Goal: Task Accomplishment & Management: Complete application form

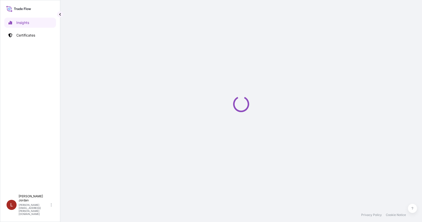
select select "2025"
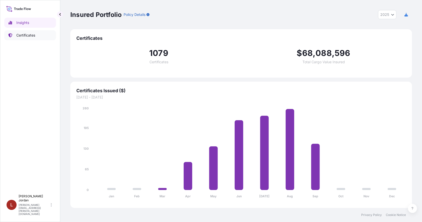
click at [37, 37] on link "Certificates" at bounding box center [30, 35] width 52 height 10
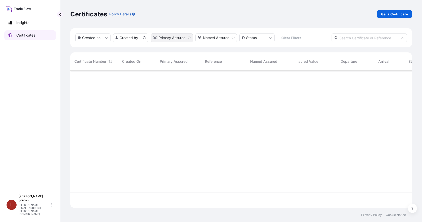
scroll to position [136, 338]
click at [388, 13] on p "Get a Certificate" at bounding box center [395, 14] width 27 height 5
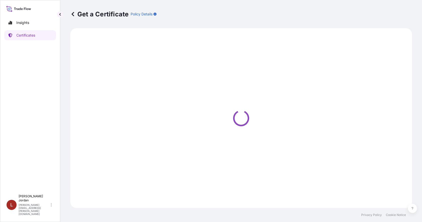
select select "Barge"
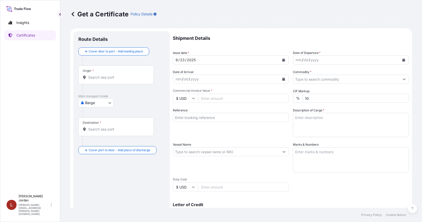
click at [112, 78] on input "Origin *" at bounding box center [117, 77] width 59 height 5
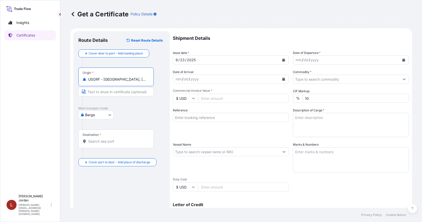
type input "USORF - [GEOGRAPHIC_DATA], [GEOGRAPHIC_DATA]"
click at [102, 137] on div "Destination *" at bounding box center [115, 138] width 75 height 19
click at [102, 139] on input "Destination *" at bounding box center [117, 141] width 59 height 5
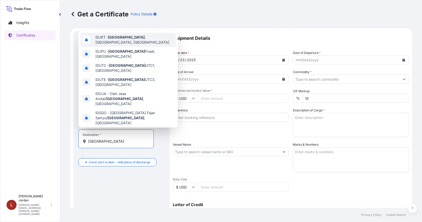
click at [142, 43] on div "IDJKT - [GEOGRAPHIC_DATA] , [GEOGRAPHIC_DATA], [GEOGRAPHIC_DATA]" at bounding box center [128, 40] width 96 height 14
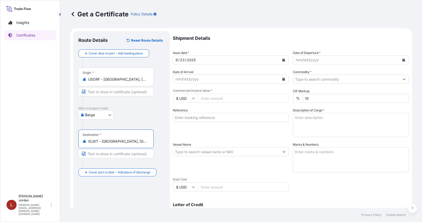
type input "IDJKT - [GEOGRAPHIC_DATA], [GEOGRAPHIC_DATA], [GEOGRAPHIC_DATA]"
click at [403, 59] on icon "Calendar" at bounding box center [404, 59] width 3 height 3
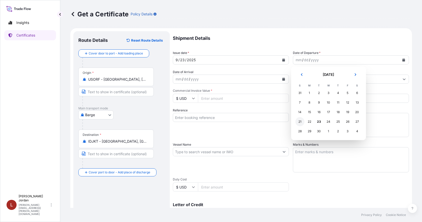
click at [296, 120] on div "21" at bounding box center [300, 121] width 9 height 9
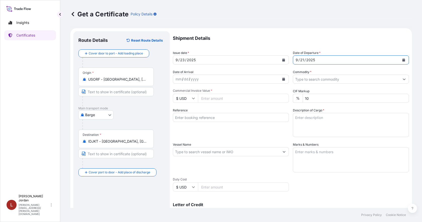
click at [344, 75] on input "Commodity *" at bounding box center [346, 78] width 107 height 9
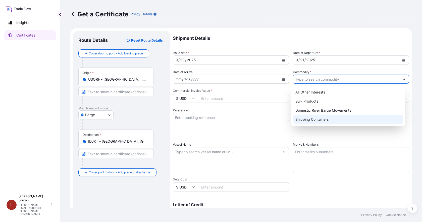
click at [322, 119] on div "Shipping Containers" at bounding box center [349, 119] width 110 height 9
type input "Shipping Containers"
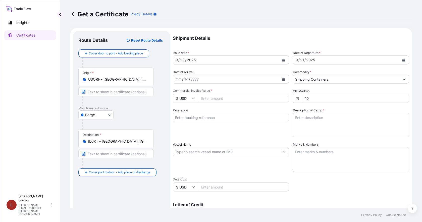
click at [217, 97] on input "Commercial Invoice Value *" at bounding box center [243, 98] width 91 height 9
click at [188, 117] on input "Reference" at bounding box center [231, 117] width 116 height 9
paste input "80000109293"
type input "80000109293"
click at [241, 98] on input "Commercial Invoice Value *" at bounding box center [243, 98] width 91 height 9
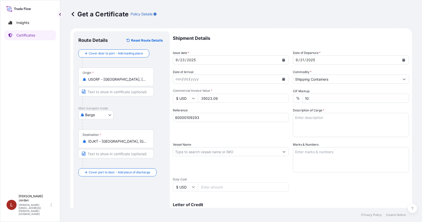
type input "35023.09"
click at [211, 118] on input "80000109293" at bounding box center [231, 117] width 116 height 9
click at [303, 121] on textarea "Description of Cargo *" at bounding box center [351, 125] width 116 height 24
paste textarea "112 - 4G FIBERBOARD BOXES CARBOPOL CLEAR POLYMER, BOX Not Regulated. NMFC 15620…"
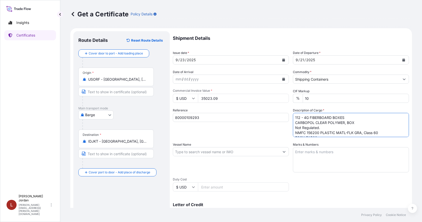
scroll to position [53, 0]
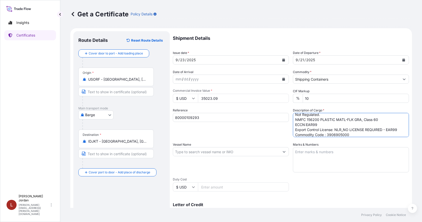
type textarea "112 - 4G FIBERBOARD BOXES CARBOPOL CLEAR POLYMER, BOX Not Regulated. NMFC 15620…"
click at [326, 194] on div "Shipment Details Issue date * [DATE] Date of Departure * [DATE] Date of Arrival…" at bounding box center [291, 151] width 236 height 240
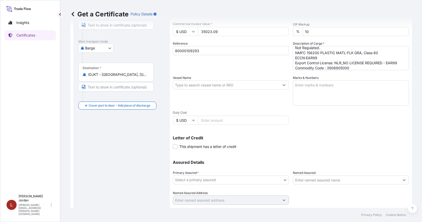
scroll to position [75, 0]
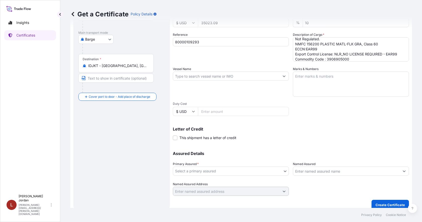
click at [231, 169] on body "Insights Certificates L [PERSON_NAME] [PERSON_NAME][EMAIL_ADDRESS][PERSON_NAME]…" at bounding box center [211, 111] width 422 height 222
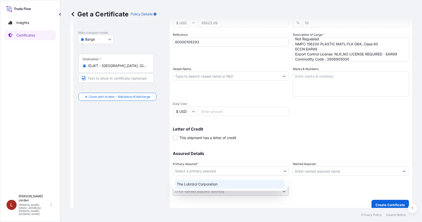
click at [230, 183] on div "The Lubrizol Corporation" at bounding box center [230, 183] width 110 height 9
select select "31566"
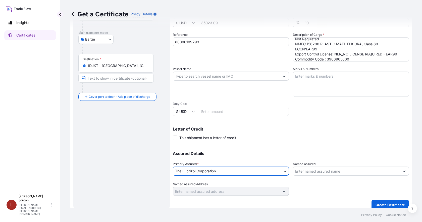
click at [303, 170] on input "Named Assured" at bounding box center [346, 170] width 107 height 9
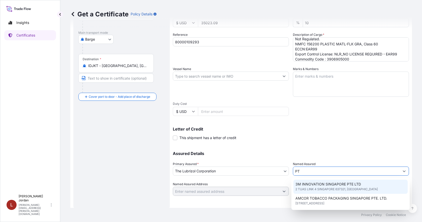
click at [301, 170] on input "PT" at bounding box center [346, 170] width 107 height 9
type input "P"
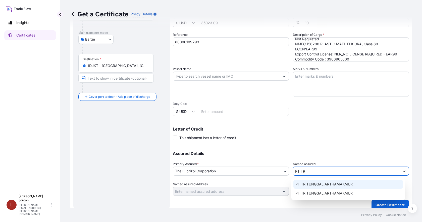
click at [301, 182] on span "PT TRITUNGGAL ARTHAMAKMUR" at bounding box center [324, 183] width 57 height 5
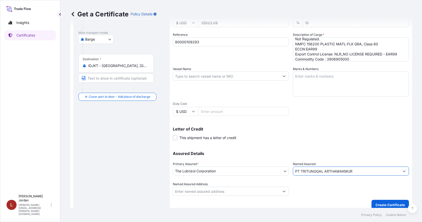
type input "PT TRITUNGGAL ARTHAMAKMUR"
click at [308, 194] on div at bounding box center [351, 188] width 116 height 14
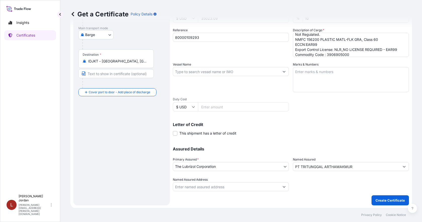
scroll to position [80, 0]
click at [382, 201] on p "Create Certificate" at bounding box center [390, 199] width 29 height 5
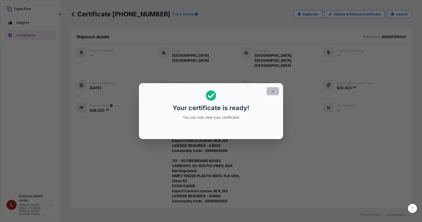
click at [271, 92] on icon "button" at bounding box center [273, 91] width 5 height 5
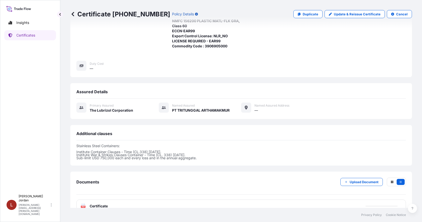
scroll to position [155, 0]
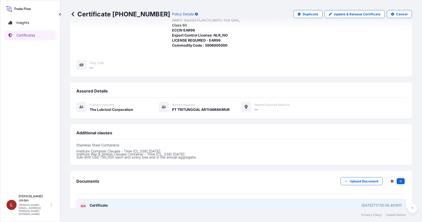
click at [290, 198] on link "PDF Certificate [DATE]T17:55:39.401611" at bounding box center [241, 204] width 330 height 13
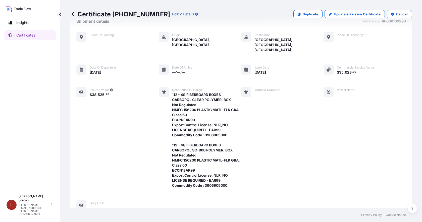
scroll to position [0, 0]
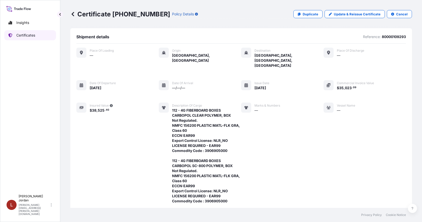
click at [35, 36] on p "Certificates" at bounding box center [25, 35] width 19 height 5
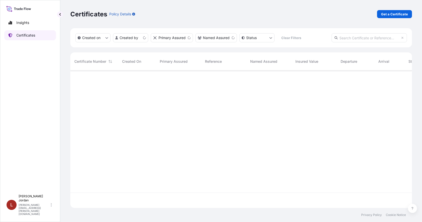
scroll to position [136, 338]
click at [390, 14] on p "Get a Certificate" at bounding box center [395, 14] width 27 height 5
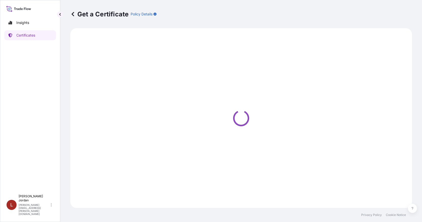
select select "Barge"
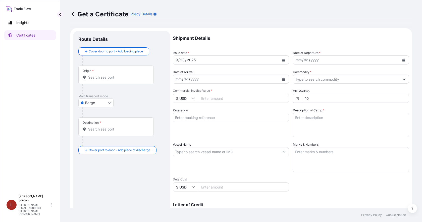
click at [108, 78] on input "Origin *" at bounding box center [117, 77] width 59 height 5
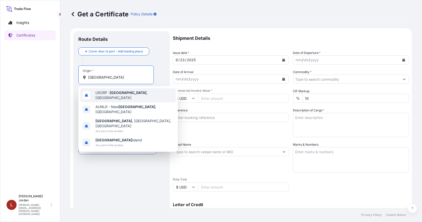
click at [104, 92] on span "USORF - [GEOGRAPHIC_DATA] , [GEOGRAPHIC_DATA]" at bounding box center [135, 95] width 78 height 10
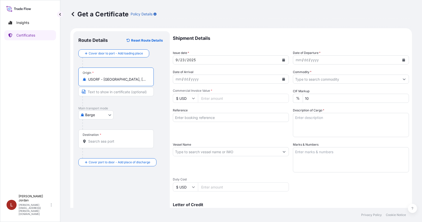
type input "USORF - [GEOGRAPHIC_DATA], [GEOGRAPHIC_DATA]"
click at [113, 138] on div "Destination *" at bounding box center [115, 138] width 75 height 19
click at [113, 139] on input "Destination *" at bounding box center [117, 141] width 59 height 5
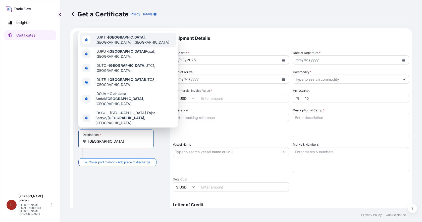
click at [126, 42] on div "IDJKT - [GEOGRAPHIC_DATA] , [GEOGRAPHIC_DATA], [GEOGRAPHIC_DATA]" at bounding box center [128, 40] width 96 height 14
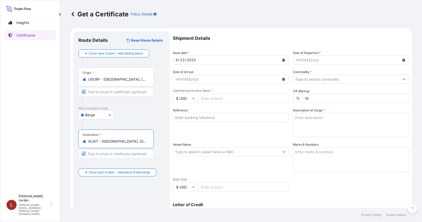
type input "IDJKT - [GEOGRAPHIC_DATA], [GEOGRAPHIC_DATA], [GEOGRAPHIC_DATA]"
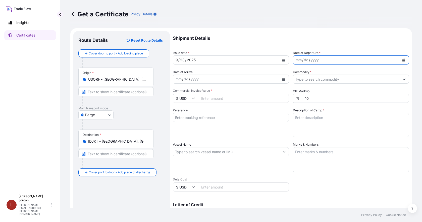
click at [402, 60] on button "Calendar" at bounding box center [404, 60] width 8 height 8
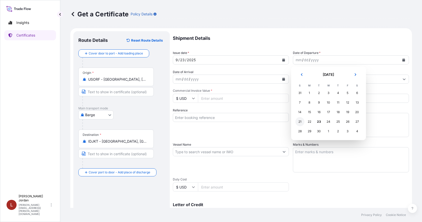
click at [304, 122] on div "21" at bounding box center [300, 121] width 9 height 9
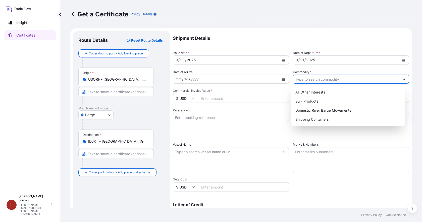
click at [333, 81] on input "Commodity *" at bounding box center [346, 78] width 107 height 9
click at [320, 118] on div "Shipping Containers" at bounding box center [349, 119] width 110 height 9
type input "Shipping Containers"
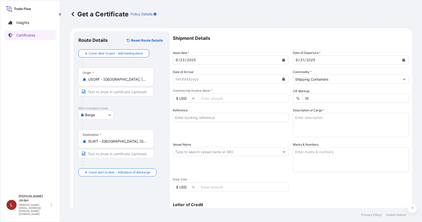
click at [234, 97] on input "Commercial Invoice Value *" at bounding box center [243, 98] width 91 height 9
click at [211, 117] on input "Reference" at bounding box center [231, 117] width 116 height 9
paste input "80000109335"
type input "80000109335"
click at [213, 98] on input "Commercial Invoice Value *" at bounding box center [243, 98] width 91 height 9
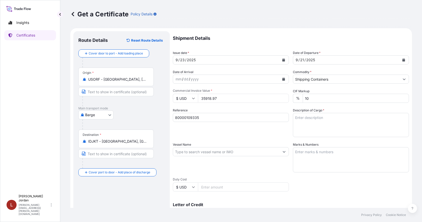
type input "35918.97"
click at [229, 116] on input "80000109335" at bounding box center [231, 117] width 116 height 9
click at [325, 121] on textarea "Description of Cargo *" at bounding box center [351, 125] width 116 height 24
click at [300, 115] on textarea "Description of Cargo *" at bounding box center [351, 125] width 116 height 24
paste textarea "32 - 4G FIBERBOARD BOXES CARBOPOL SILK 100 POLYMER, BOX Not Regulated. NMFC 156…"
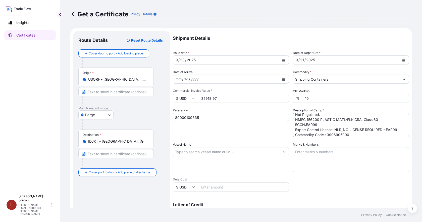
scroll to position [50, 0]
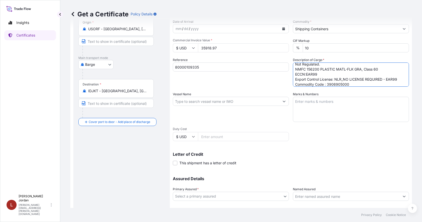
type textarea "32 - 4G FIBERBOARD BOXES CARBOPOL SILK 100 POLYMER, BOX Not Regulated. NMFC 156…"
drag, startPoint x: 155, startPoint y: 199, endPoint x: 163, endPoint y: 196, distance: 8.4
click at [155, 198] on div "Route Details Reset Route Details Cover door to port - Add loading place Place …" at bounding box center [121, 108] width 87 height 244
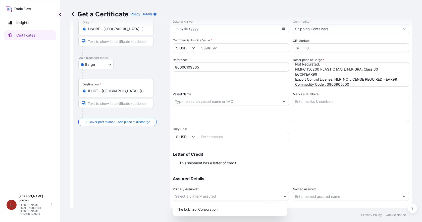
click at [203, 195] on body "Insights Certificates L [PERSON_NAME] [PERSON_NAME][EMAIL_ADDRESS][PERSON_NAME]…" at bounding box center [211, 111] width 422 height 222
click at [210, 208] on div "The Lubrizol Corporation" at bounding box center [230, 208] width 110 height 9
select select "31566"
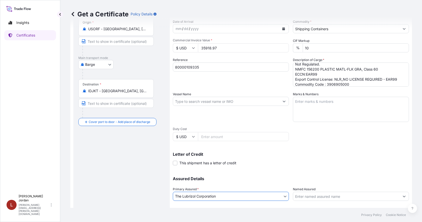
click at [312, 200] on input "Named Assured" at bounding box center [346, 195] width 107 height 9
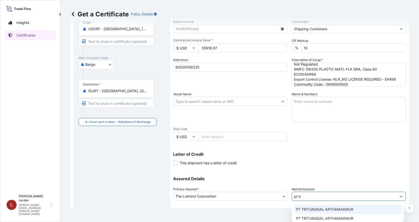
click at [315, 208] on span "PT TRITUNGGAL ARTHAMAKMUR" at bounding box center [324, 208] width 57 height 5
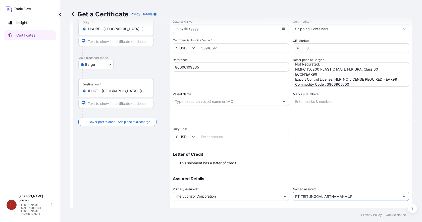
type input "PT TRITUNGGAL ARTHAMAKMUR"
click at [322, 163] on div "Letter of Credit This shipment has a letter of credit Letter of credit * Letter…" at bounding box center [291, 158] width 236 height 13
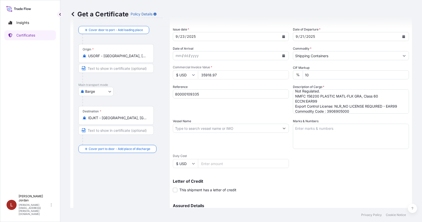
scroll to position [0, 0]
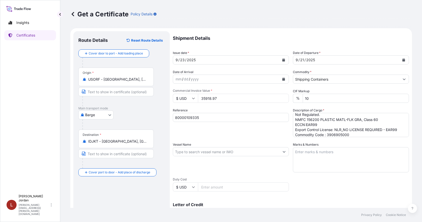
click at [345, 196] on div "Shipment Details Issue date * [DATE] Date of Departure * [DATE] Date of Arrival…" at bounding box center [291, 151] width 236 height 240
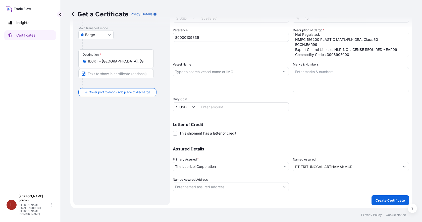
scroll to position [80, 0]
click at [355, 144] on div "Assured Details Primary Assured * The Lubrizol Corporation The Lubrizol Corpora…" at bounding box center [291, 165] width 236 height 50
click at [386, 198] on p "Create Certificate" at bounding box center [390, 199] width 29 height 5
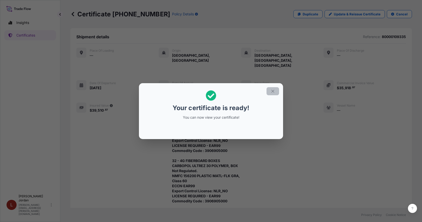
click at [275, 93] on icon "button" at bounding box center [273, 91] width 5 height 5
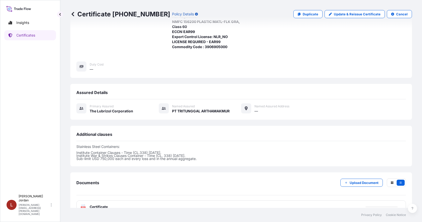
scroll to position [206, 0]
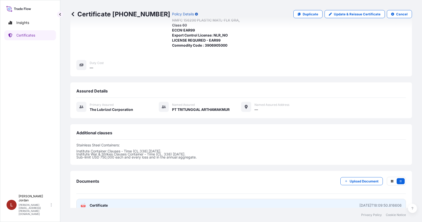
click at [280, 198] on link "PDF Certificate [DATE]T18:09:50.816606" at bounding box center [241, 204] width 330 height 13
